Goal: Information Seeking & Learning: Learn about a topic

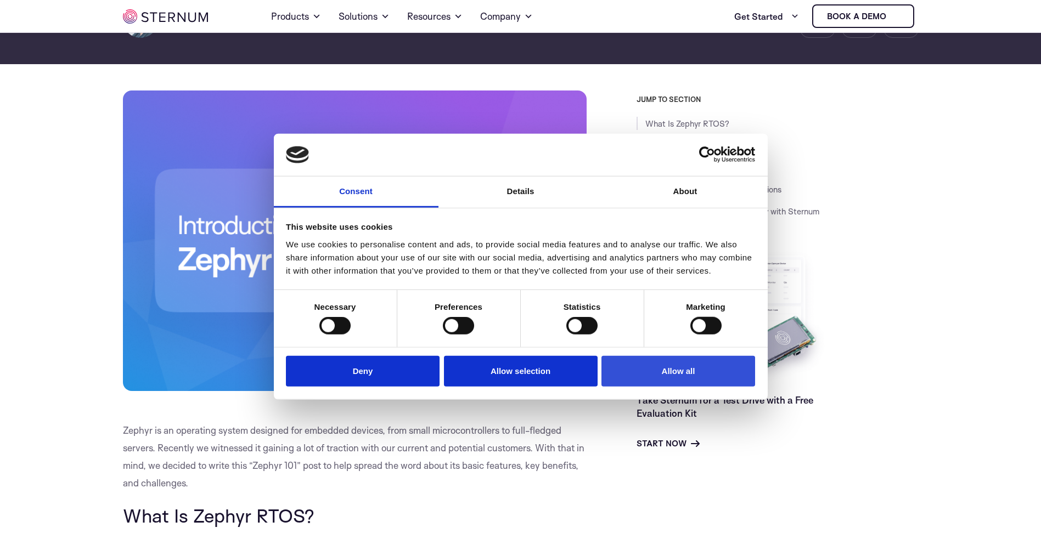
click at [664, 376] on button "Allow all" at bounding box center [678, 370] width 154 height 31
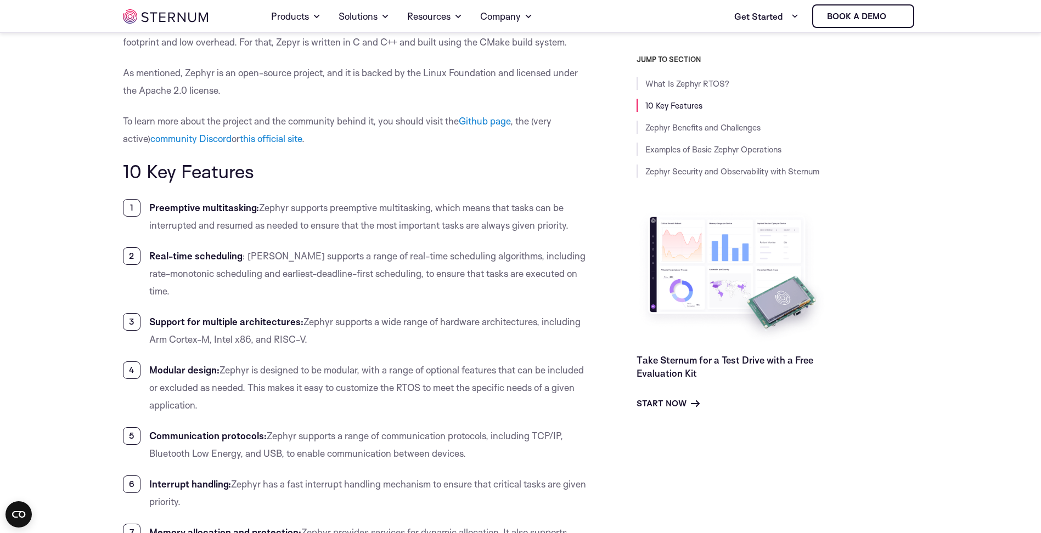
scroll to position [815, 0]
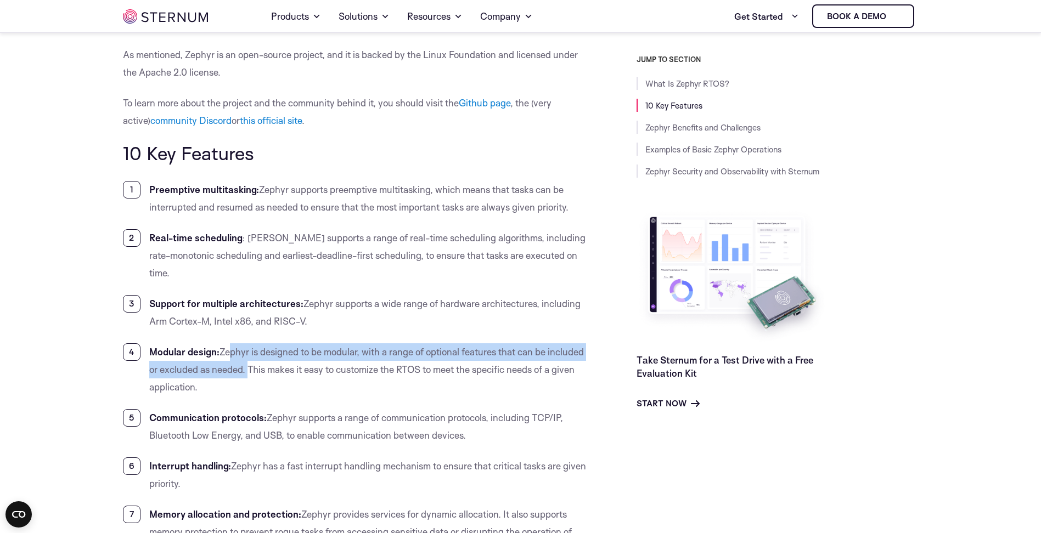
drag, startPoint x: 227, startPoint y: 331, endPoint x: 284, endPoint y: 354, distance: 61.5
click at [284, 354] on li "Modular design: Zephyr is designed to be modular, with a range of optional feat…" at bounding box center [355, 369] width 464 height 53
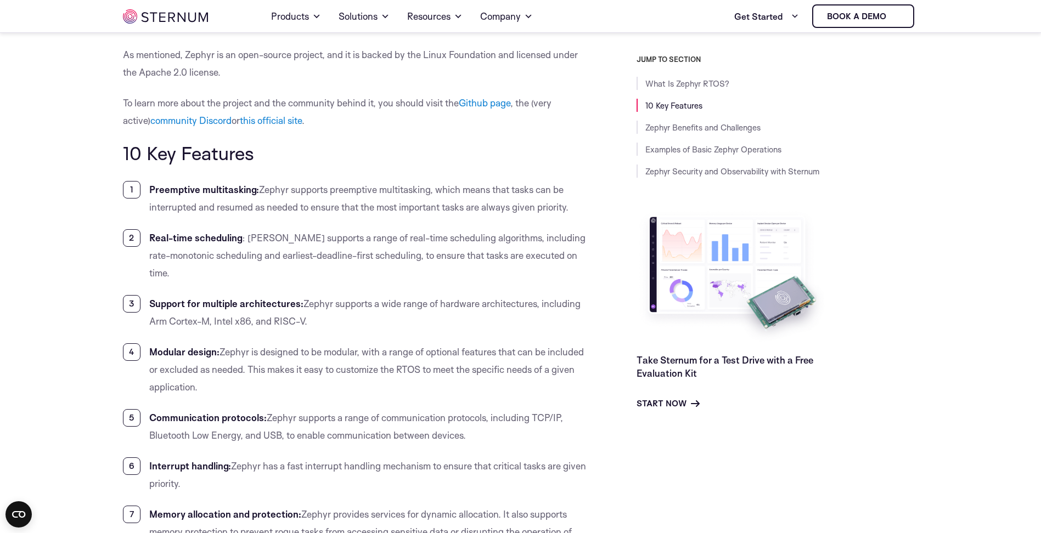
click at [302, 360] on li "Modular design: Zephyr is designed to be modular, with a range of optional feat…" at bounding box center [355, 369] width 464 height 53
drag, startPoint x: 285, startPoint y: 346, endPoint x: 276, endPoint y: 364, distance: 19.9
click at [307, 368] on li "Modular design: Zephyr is designed to be modular, with a range of optional feat…" at bounding box center [355, 369] width 464 height 53
click at [251, 369] on li "Modular design: Zephyr is designed to be modular, with a range of optional feat…" at bounding box center [355, 369] width 464 height 53
click at [277, 377] on li "Modular design: Zephyr is designed to be modular, with a range of optional feat…" at bounding box center [355, 369] width 464 height 53
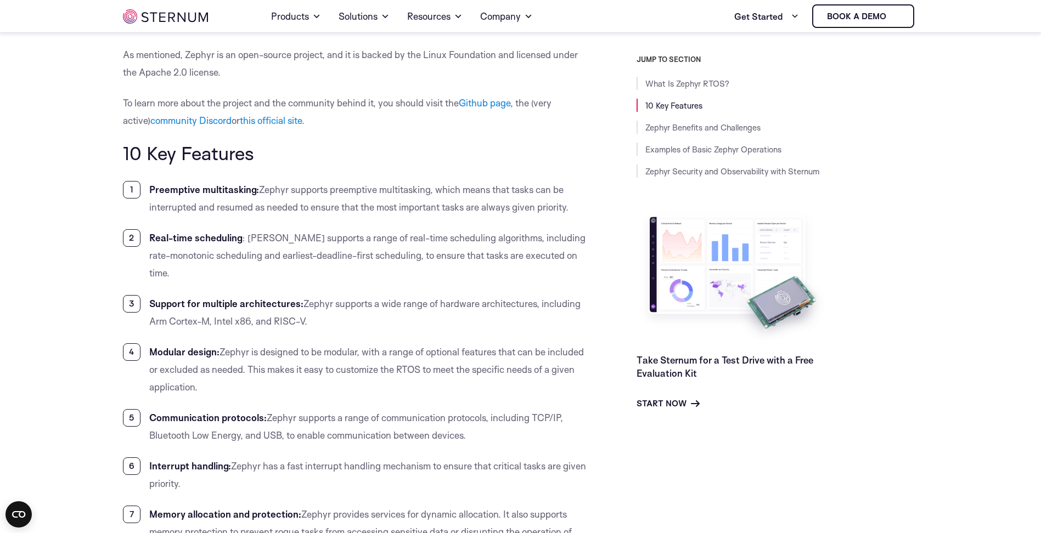
drag, startPoint x: 286, startPoint y: 351, endPoint x: 304, endPoint y: 370, distance: 25.6
click at [304, 370] on li "Modular design: Zephyr is designed to be modular, with a range of optional feat…" at bounding box center [355, 369] width 464 height 53
copy li "This makes it easy to customize the RTOS to meet the specific needs of a given …"
click at [259, 363] on li "Modular design: Zephyr is designed to be modular, with a range of optional feat…" at bounding box center [355, 369] width 464 height 53
drag, startPoint x: 287, startPoint y: 349, endPoint x: 313, endPoint y: 362, distance: 28.7
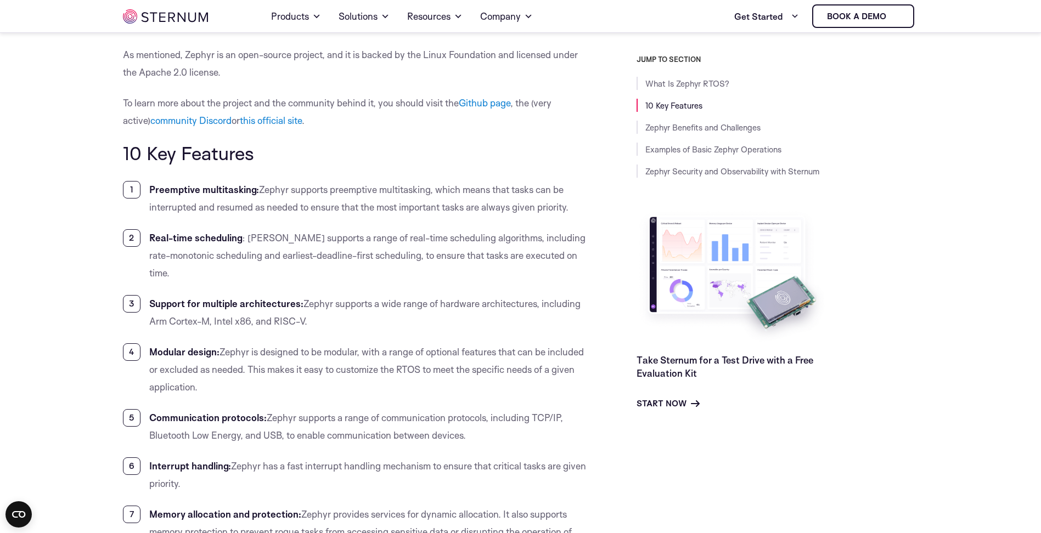
click at [313, 362] on li "Modular design: Zephyr is designed to be modular, with a range of optional feat…" at bounding box center [355, 369] width 464 height 53
copy li "This makes it easy to customize the RTOS to meet the specific needs of a given …"
click at [257, 366] on li "Modular design: Zephyr is designed to be modular, with a range of optional feat…" at bounding box center [355, 369] width 464 height 53
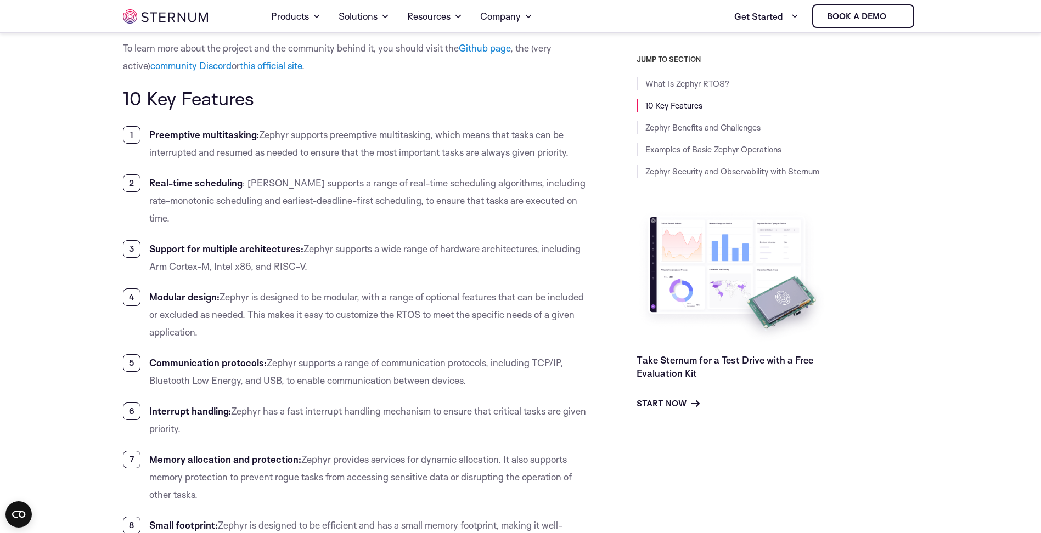
drag, startPoint x: 242, startPoint y: 353, endPoint x: 209, endPoint y: 304, distance: 59.2
drag, startPoint x: 209, startPoint y: 304, endPoint x: 312, endPoint y: 371, distance: 122.8
click at [312, 371] on li "Communication protocols: Zephyr supports a range of communication protocols, in…" at bounding box center [355, 371] width 464 height 35
drag, startPoint x: 491, startPoint y: 346, endPoint x: 562, endPoint y: 346, distance: 71.3
click at [562, 354] on li "Communication protocols: Zephyr supports a range of communication protocols, in…" at bounding box center [355, 371] width 464 height 35
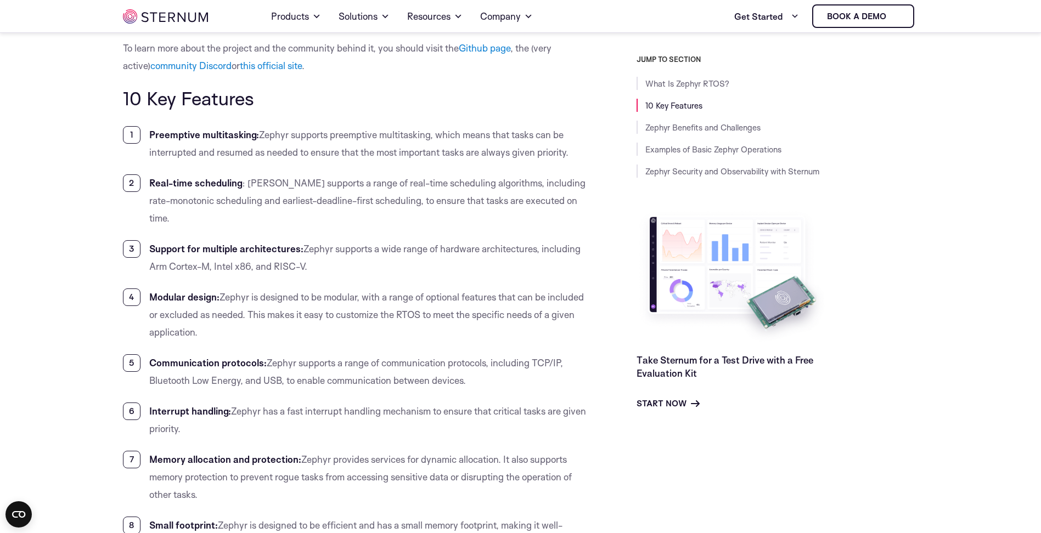
click at [512, 361] on li "Communication protocols: Zephyr supports a range of communication protocols, in…" at bounding box center [355, 371] width 464 height 35
drag, startPoint x: 492, startPoint y: 346, endPoint x: 562, endPoint y: 341, distance: 70.4
click at [562, 354] on li "Communication protocols: Zephyr supports a range of communication protocols, in…" at bounding box center [355, 371] width 464 height 35
click at [500, 359] on li "Communication protocols: Zephyr supports a range of communication protocols, in…" at bounding box center [355, 371] width 464 height 35
drag, startPoint x: 492, startPoint y: 345, endPoint x: 562, endPoint y: 343, distance: 69.7
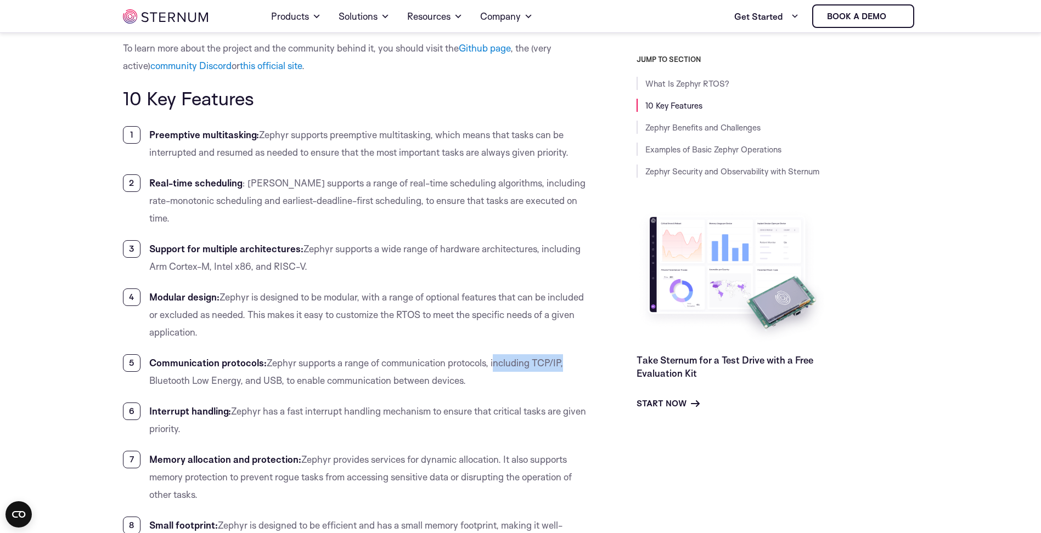
click at [562, 354] on li "Communication protocols: Zephyr supports a range of communication protocols, in…" at bounding box center [355, 371] width 464 height 35
click at [518, 360] on li "Communication protocols: Zephyr supports a range of communication protocols, in…" at bounding box center [355, 371] width 464 height 35
drag, startPoint x: 492, startPoint y: 346, endPoint x: 241, endPoint y: 369, distance: 252.3
click at [241, 369] on li "Communication protocols: Zephyr supports a range of communication protocols, in…" at bounding box center [355, 371] width 464 height 35
drag, startPoint x: 245, startPoint y: 366, endPoint x: 283, endPoint y: 364, distance: 38.5
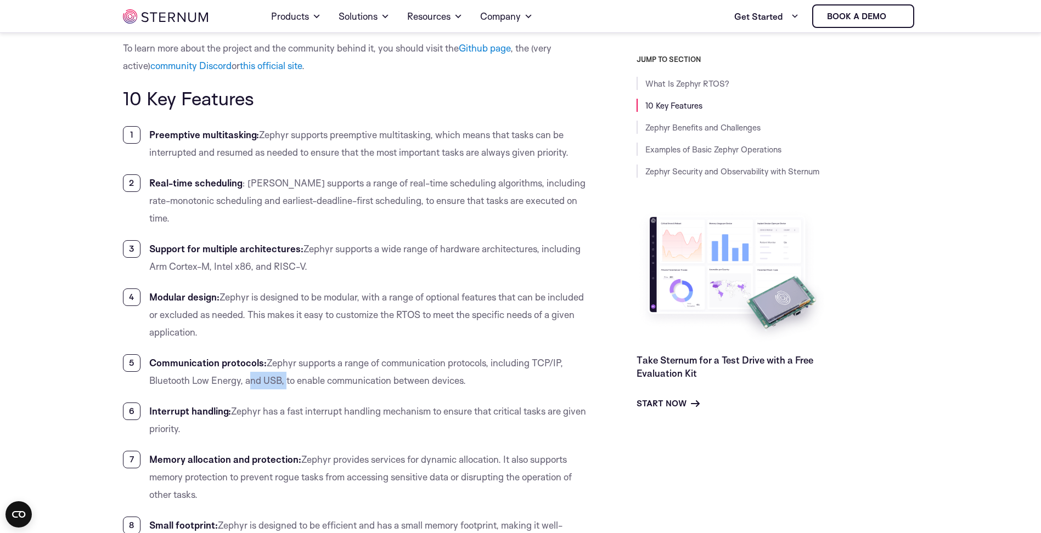
click at [283, 364] on li "Communication protocols: Zephyr supports a range of communication protocols, in…" at bounding box center [355, 371] width 464 height 35
click at [295, 365] on li "Communication protocols: Zephyr supports a range of communication protocols, in…" at bounding box center [355, 371] width 464 height 35
drag, startPoint x: 284, startPoint y: 362, endPoint x: 370, endPoint y: 363, distance: 85.6
click at [370, 363] on li "Communication protocols: Zephyr supports a range of communication protocols, in…" at bounding box center [355, 371] width 464 height 35
click at [369, 363] on li "Communication protocols: Zephyr supports a range of communication protocols, in…" at bounding box center [355, 371] width 464 height 35
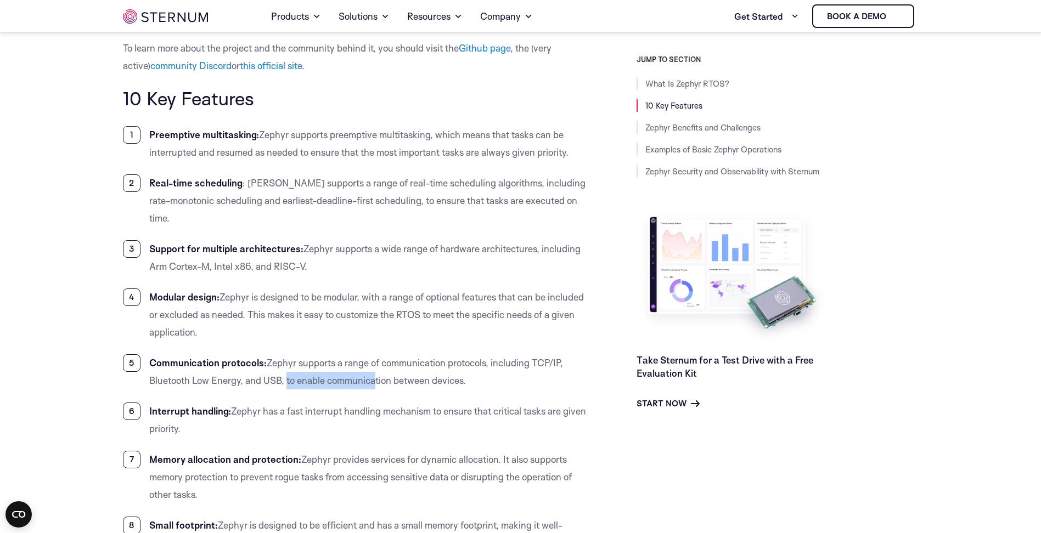
drag, startPoint x: 287, startPoint y: 362, endPoint x: 469, endPoint y: 365, distance: 181.6
click at [469, 365] on li "Communication protocols: Zephyr supports a range of communication protocols, in…" at bounding box center [355, 371] width 464 height 35
click at [479, 364] on li "Communication protocols: Zephyr supports a range of communication protocols, in…" at bounding box center [355, 371] width 464 height 35
drag, startPoint x: 477, startPoint y: 366, endPoint x: 148, endPoint y: 347, distance: 329.7
click at [148, 354] on li "Communication protocols: Zephyr supports a range of communication protocols, in…" at bounding box center [355, 371] width 464 height 35
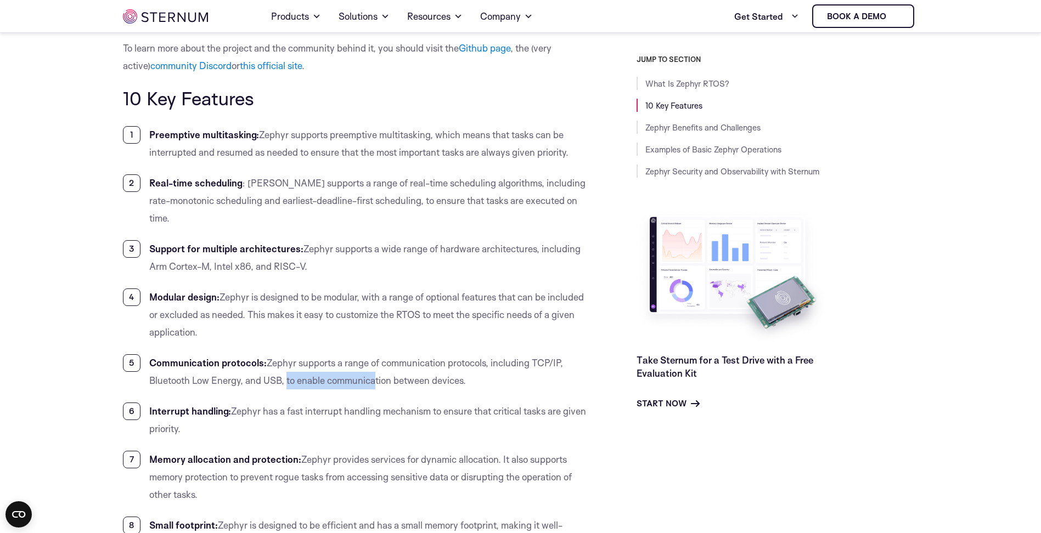
drag, startPoint x: 286, startPoint y: 361, endPoint x: 304, endPoint y: 356, distance: 19.3
click at [284, 360] on li "Communication protocols: Zephyr supports a range of communication protocols, in…" at bounding box center [355, 371] width 464 height 35
click at [487, 354] on li "Communication protocols: Zephyr supports a range of communication protocols, in…" at bounding box center [355, 371] width 464 height 35
click at [486, 359] on li "Communication protocols: Zephyr supports a range of communication protocols, in…" at bounding box center [355, 371] width 464 height 35
click at [472, 368] on li "Communication protocols: Zephyr supports a range of communication protocols, in…" at bounding box center [355, 371] width 464 height 35
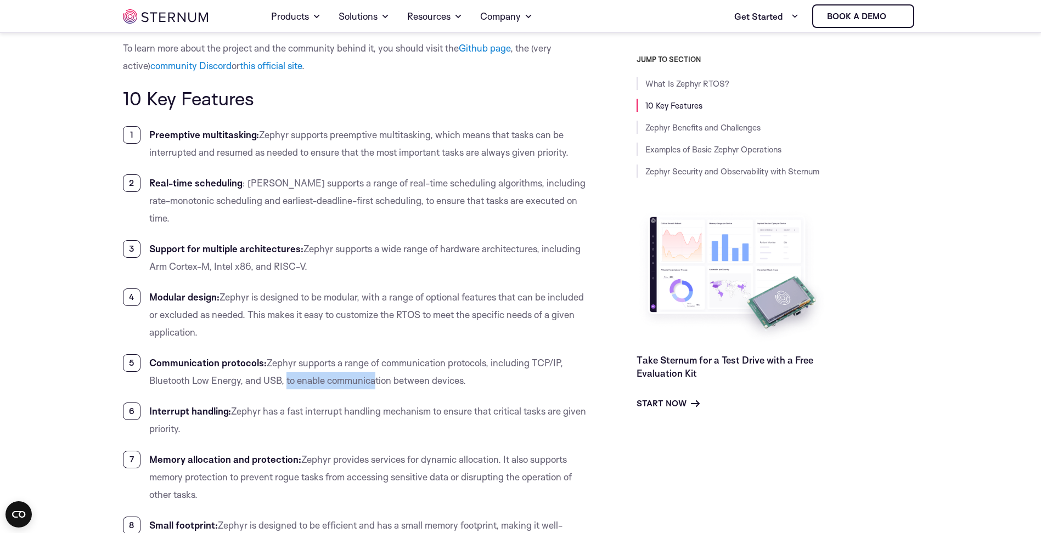
drag, startPoint x: 471, startPoint y: 365, endPoint x: 288, endPoint y: 366, distance: 183.2
click at [288, 366] on li "Communication protocols: Zephyr supports a range of communication protocols, in…" at bounding box center [355, 371] width 464 height 35
click at [276, 403] on li "Interrupt handling: [PERSON_NAME] has a fast interrupt handling mechanism to en…" at bounding box center [355, 420] width 464 height 35
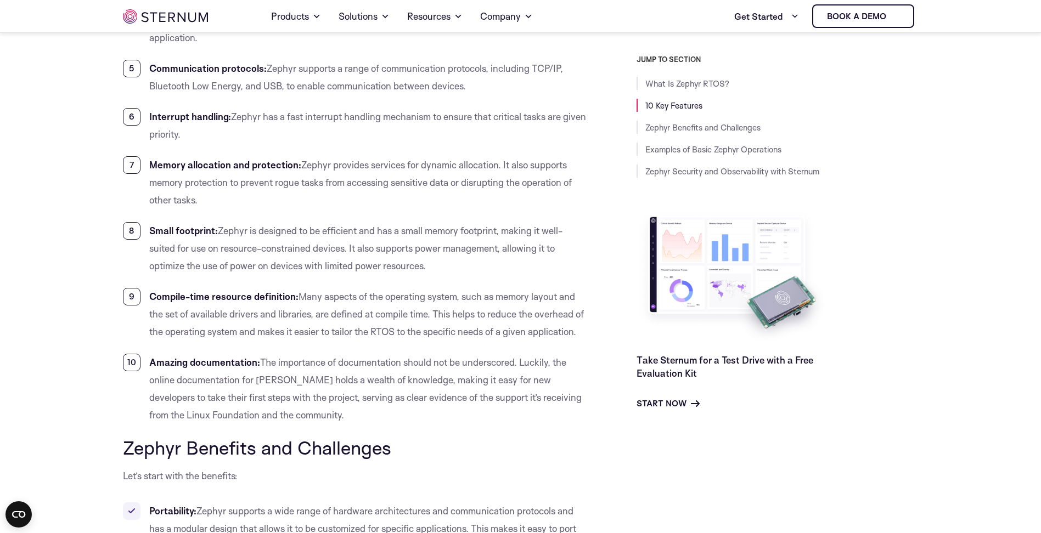
scroll to position [1199, 0]
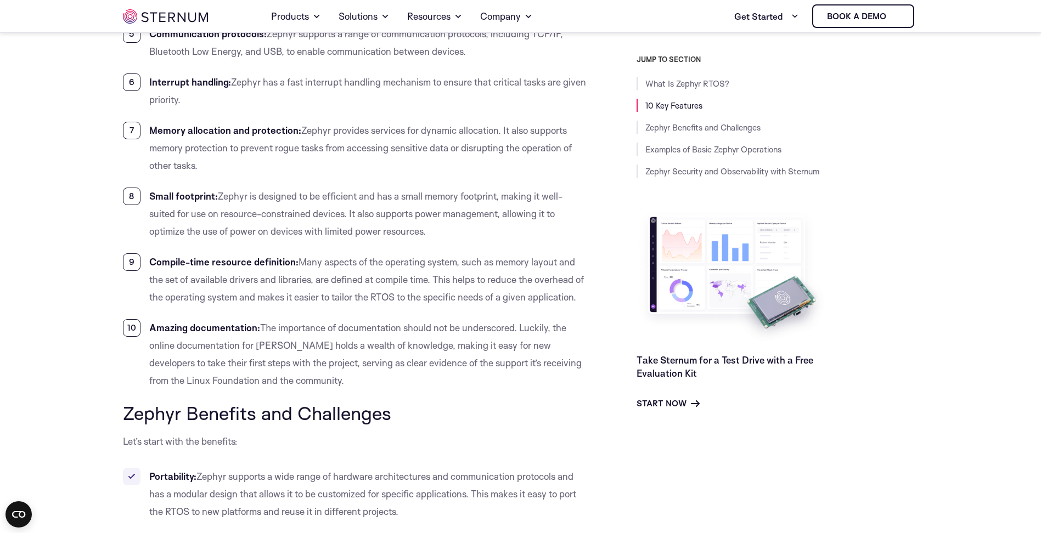
click at [280, 382] on li "Amazing documentation: The importance of documentation should not be underscore…" at bounding box center [355, 354] width 464 height 70
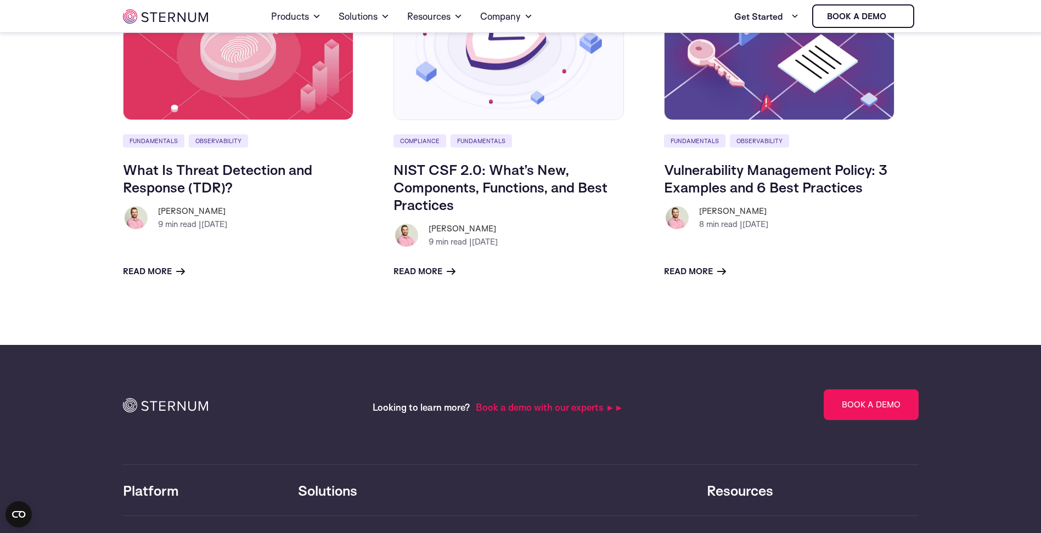
scroll to position [5071, 0]
